Goal: Information Seeking & Learning: Learn about a topic

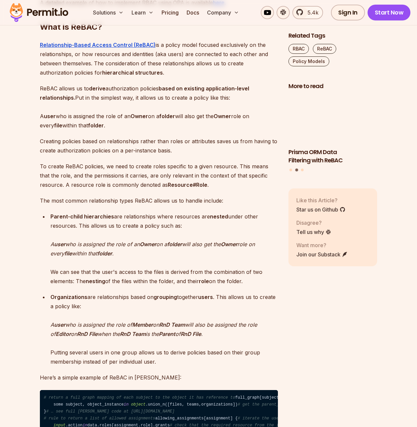
scroll to position [958, 0]
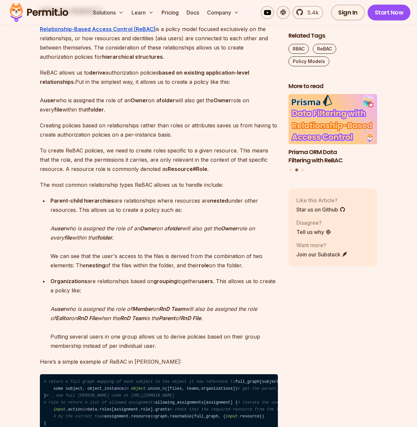
scroll to position [975, 0]
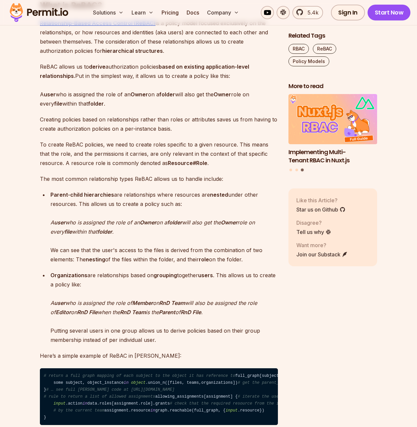
click at [83, 249] on p "Parent-child hierarchies are relationships where resources are nested under oth…" at bounding box center [163, 227] width 227 height 74
click at [162, 167] on p "To create ReBAC policies, we need to create roles specific to a given resource.…" at bounding box center [159, 154] width 238 height 28
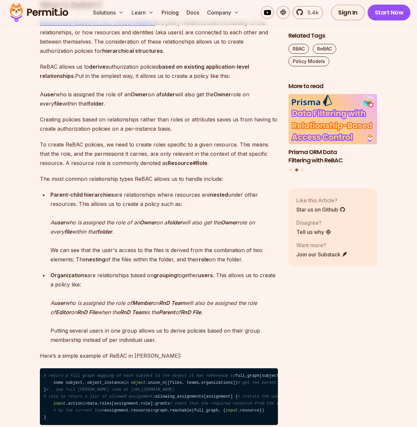
click at [190, 166] on strong "Resource#Role" at bounding box center [188, 163] width 40 height 7
click at [209, 167] on p "To create ReBAC policies, we need to create roles specific to a given resource.…" at bounding box center [159, 154] width 238 height 28
click at [119, 241] on p "Parent-child hierarchies are relationships where resources are nested under oth…" at bounding box center [163, 227] width 227 height 74
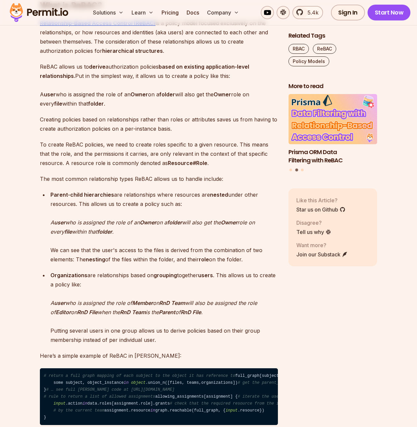
click at [122, 133] on p "Creating policies based on relationships rather than roles or attributes saves …" at bounding box center [159, 124] width 238 height 18
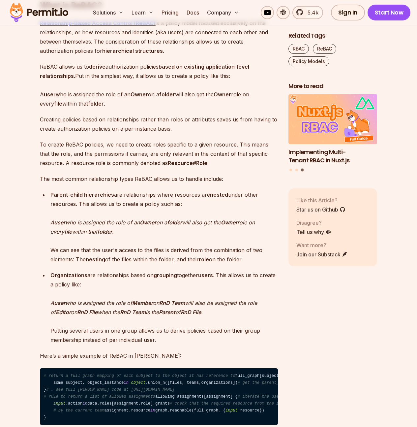
click at [61, 167] on p "To create ReBAC policies, we need to create roles specific to a given resource.…" at bounding box center [159, 154] width 238 height 28
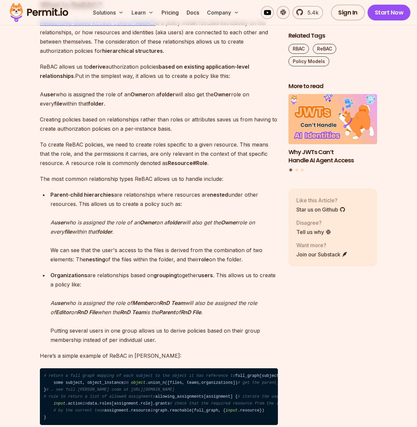
click at [74, 225] on em "who is" at bounding box center [73, 222] width 16 height 7
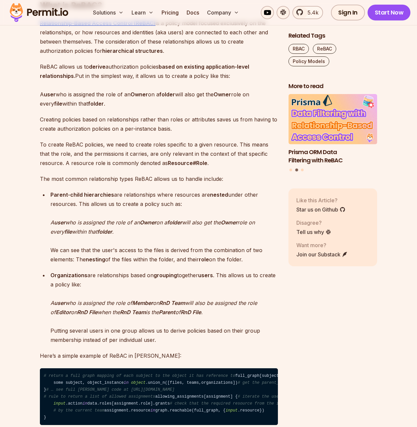
click at [107, 264] on p "Parent-child hierarchies are relationships where resources are nested under oth…" at bounding box center [163, 227] width 227 height 74
click at [224, 264] on p "Parent-child hierarchies are relationships where resources are nested under oth…" at bounding box center [163, 227] width 227 height 74
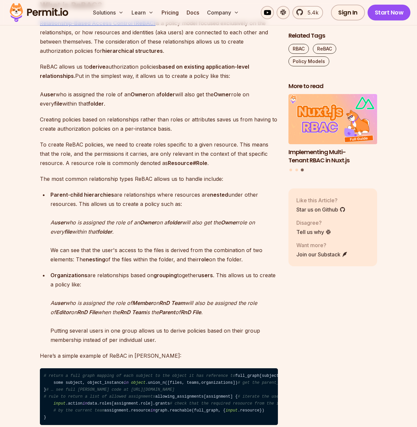
click at [192, 344] on p "Organizations are relationships based on grouping together users . This allows …" at bounding box center [163, 307] width 227 height 74
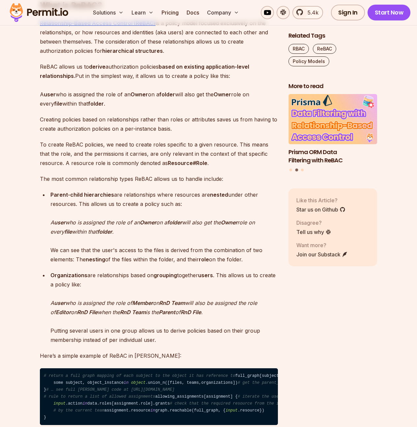
click at [129, 344] on p "Organizations are relationships based on grouping together users . This allows …" at bounding box center [163, 307] width 227 height 74
click at [198, 315] on em "will also be assigned the role of" at bounding box center [153, 307] width 207 height 16
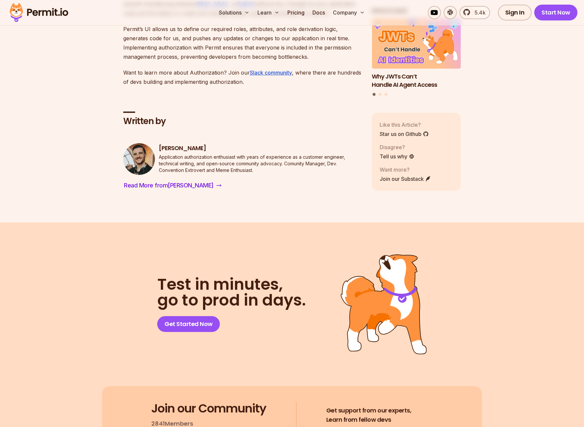
scroll to position [2684, 0]
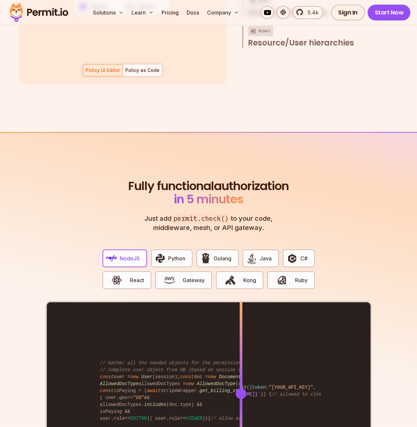
scroll to position [1280, 0]
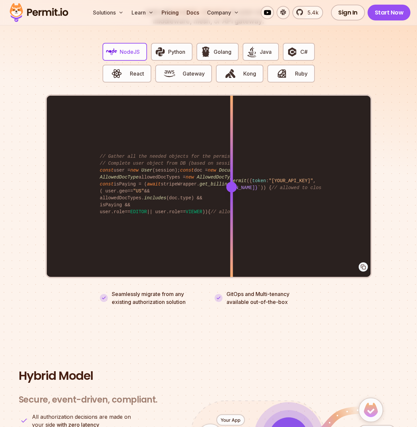
drag, startPoint x: 236, startPoint y: 155, endPoint x: 279, endPoint y: 137, distance: 46.3
click at [233, 166] on div at bounding box center [231, 187] width 3 height 182
